Goal: Task Accomplishment & Management: Manage account settings

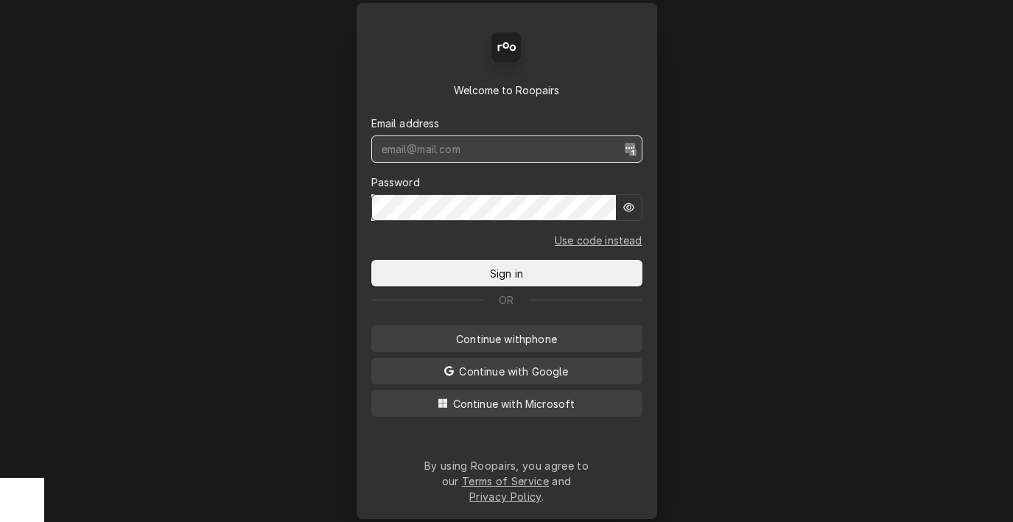
type input "[DOMAIN_NAME][EMAIL_ADDRESS][DOMAIN_NAME]"
click at [791, 184] on div "Back Enter code Welcome to Roopairs Email address [DOMAIN_NAME][EMAIL_ADDRESS][…" at bounding box center [506, 261] width 1013 height 522
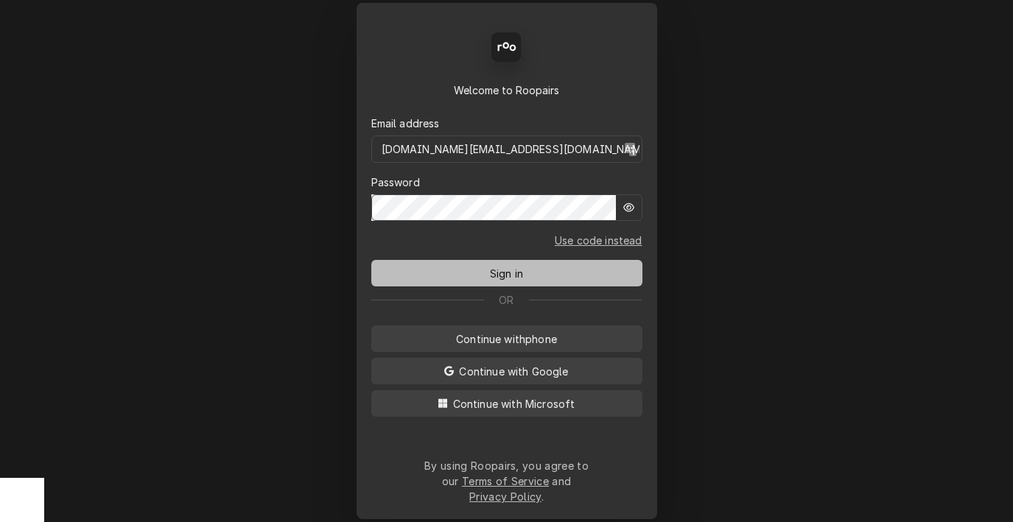
click at [534, 270] on button "Sign in" at bounding box center [506, 273] width 271 height 27
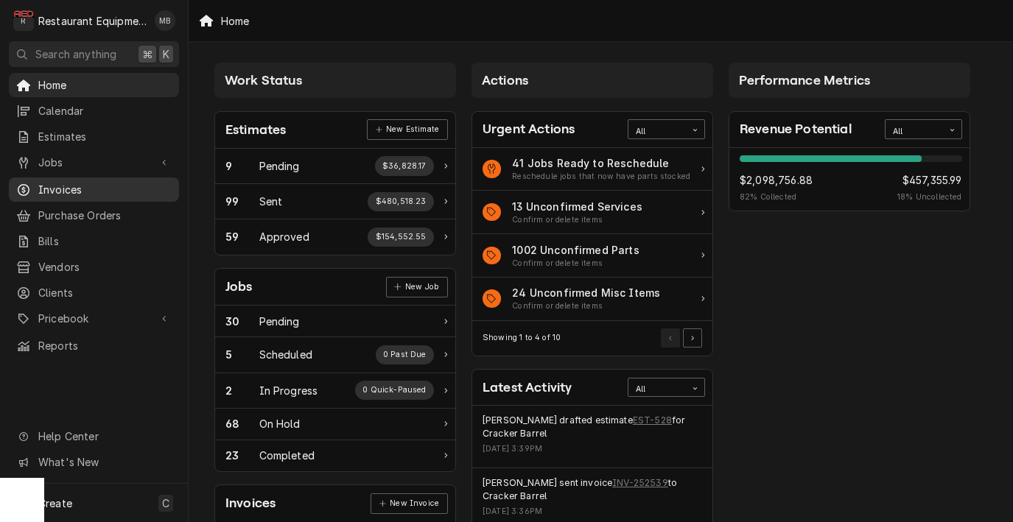
click at [136, 183] on span "Invoices" at bounding box center [104, 189] width 133 height 15
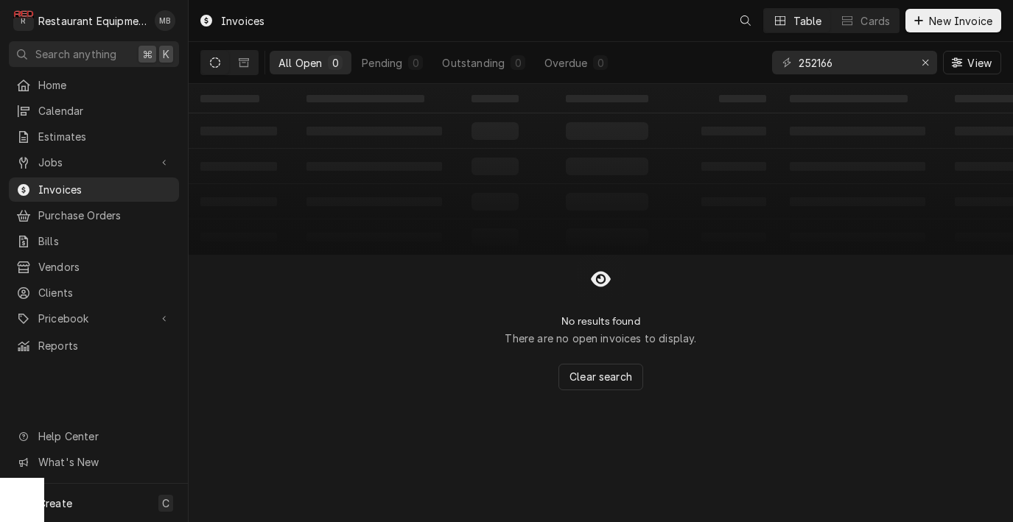
click at [468, 3] on div "Invoices Table Cards New Invoice" at bounding box center [601, 20] width 825 height 41
click at [869, 65] on input "252166" at bounding box center [854, 63] width 111 height 24
paste input "562"
type input "252562"
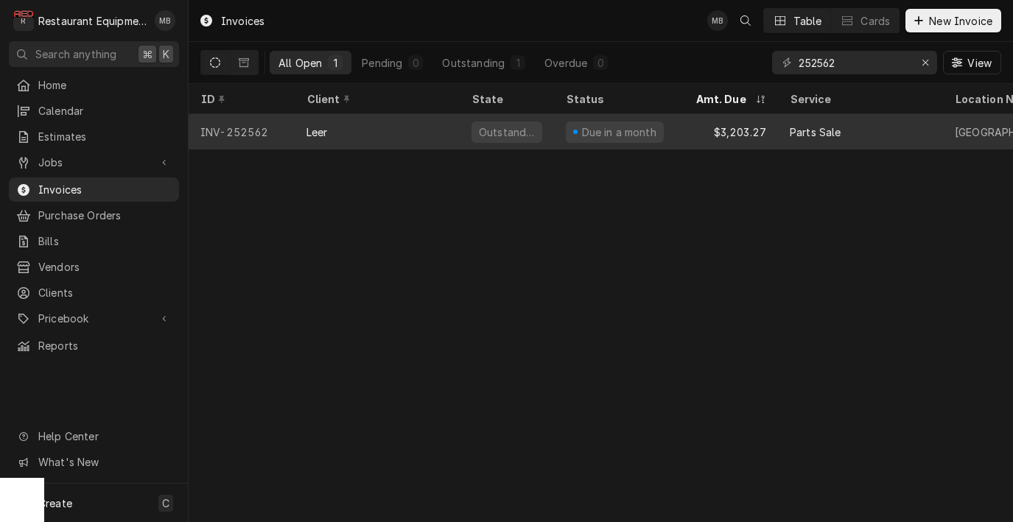
click at [373, 122] on div "Leer" at bounding box center [377, 131] width 165 height 35
